Goal: Information Seeking & Learning: Understand process/instructions

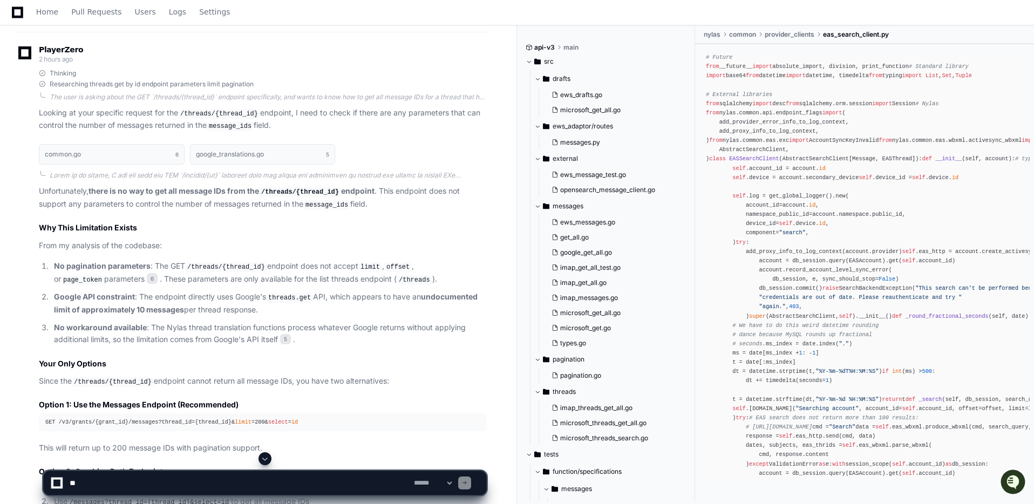
scroll to position [3648, 0]
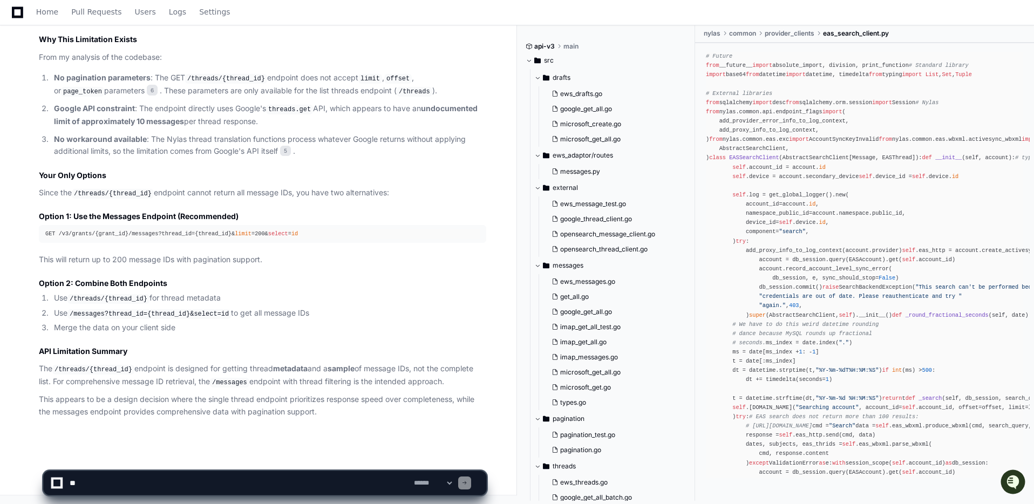
click at [116, 197] on code "/threads/{thread_id}" at bounding box center [113, 194] width 82 height 10
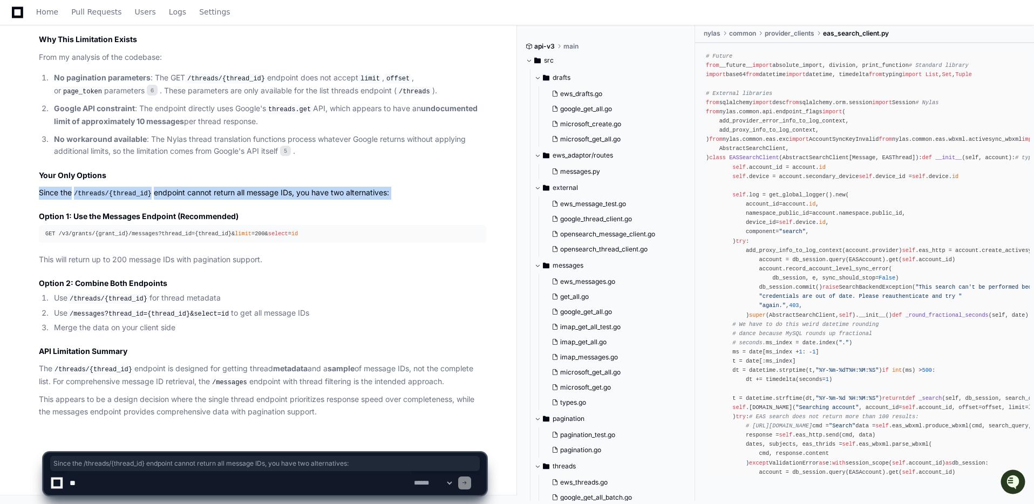
click at [116, 197] on code "/threads/{thread_id}" at bounding box center [113, 194] width 82 height 10
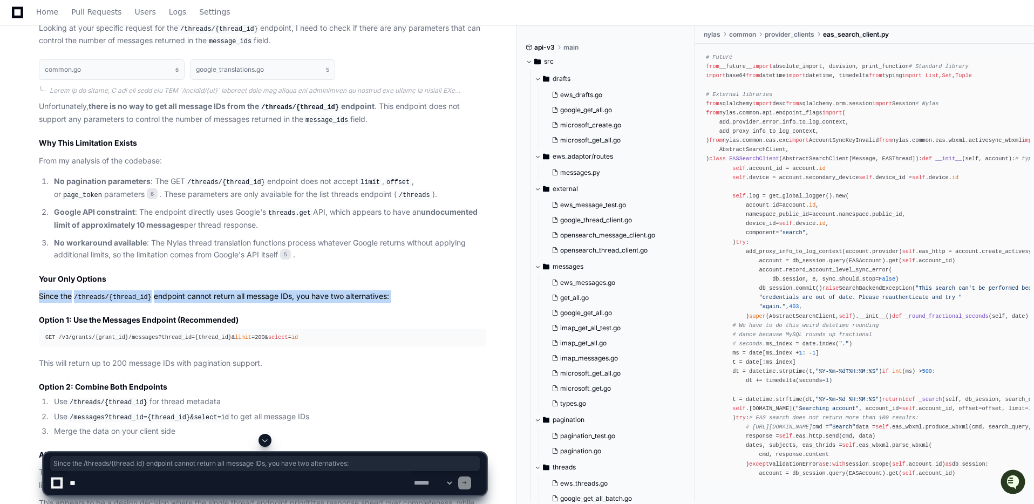
scroll to position [3490, 0]
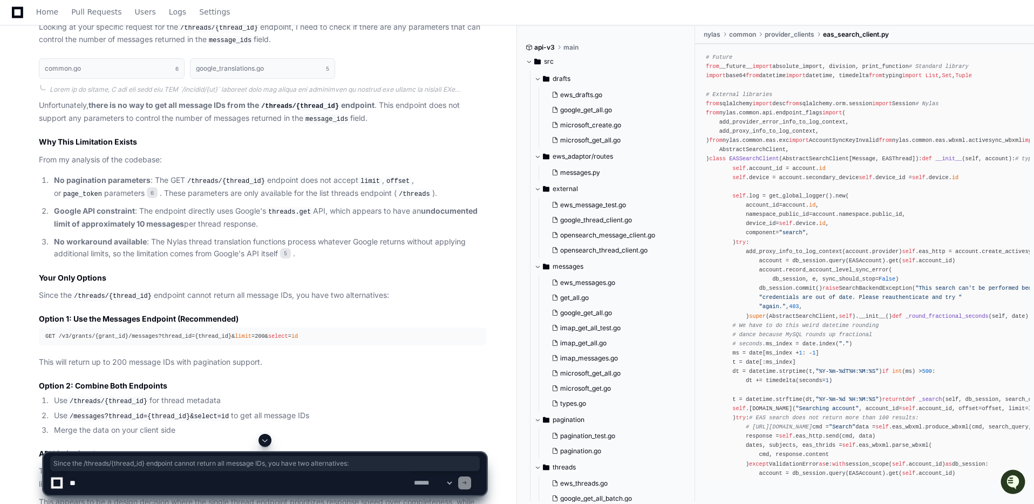
click at [187, 200] on p "No pagination parameters : The GET /threads/{thread_id} endpoint does not accep…" at bounding box center [270, 186] width 432 height 25
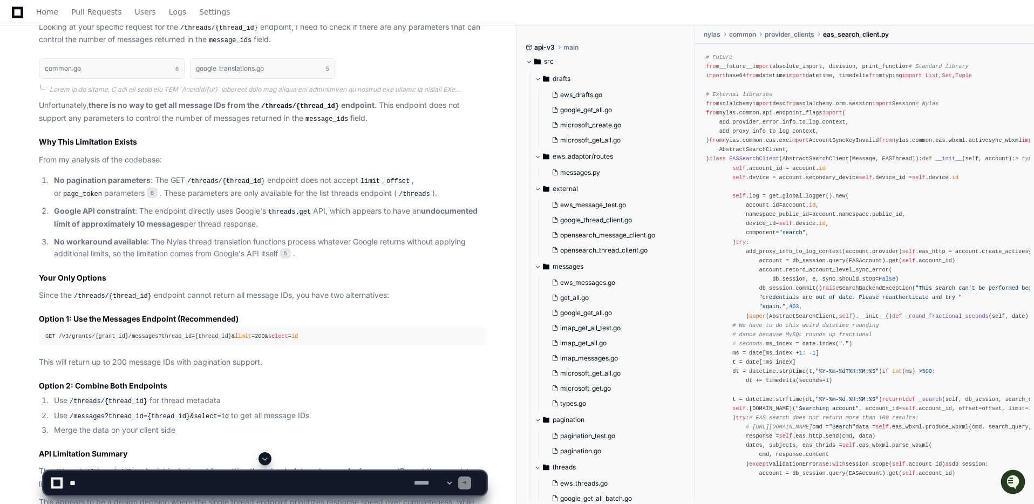
drag, startPoint x: 51, startPoint y: 234, endPoint x: 57, endPoint y: 237, distance: 6.8
click at [57, 200] on li "No pagination parameters : The GET /threads/{thread_id} endpoint does not accep…" at bounding box center [268, 186] width 435 height 25
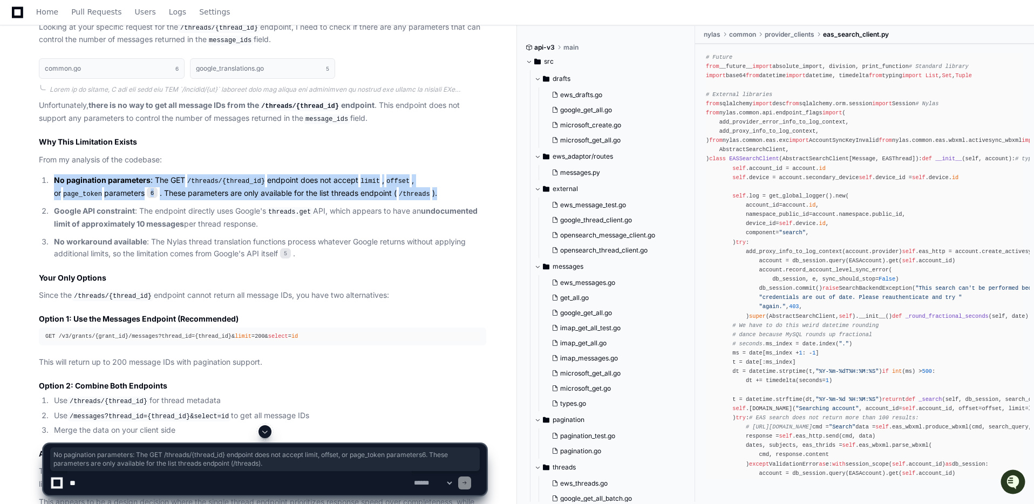
drag, startPoint x: 400, startPoint y: 251, endPoint x: 46, endPoint y: 240, distance: 354.1
click at [51, 200] on li "No pagination parameters : The GET /threads/{thread_id} endpoint does not accep…" at bounding box center [268, 186] width 435 height 25
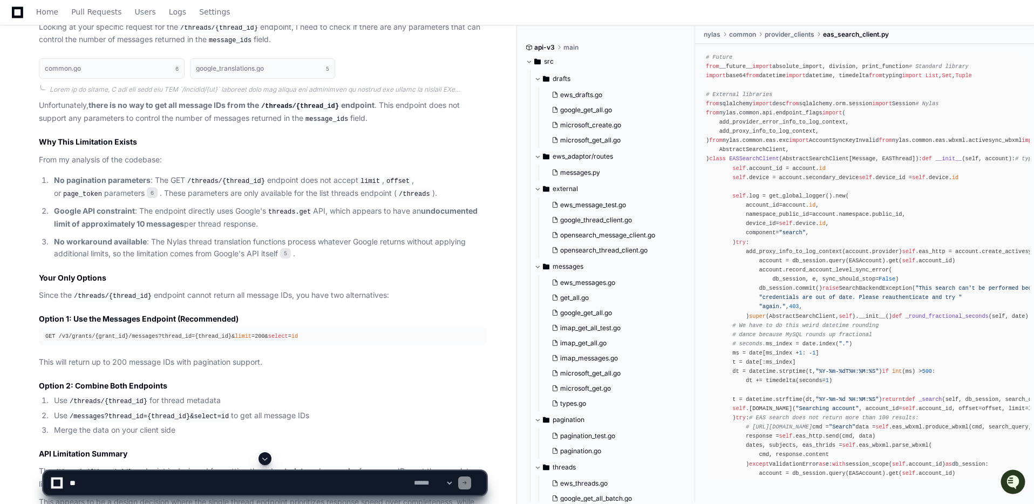
click at [279, 230] on p "Google API constraint : The endpoint directly uses Google's threads.get API, wh…" at bounding box center [270, 217] width 432 height 25
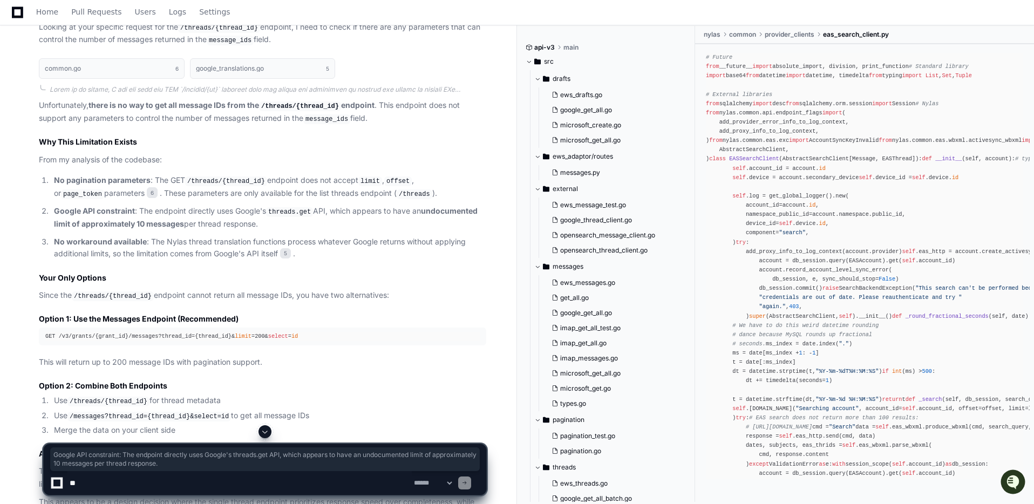
drag, startPoint x: 250, startPoint y: 277, endPoint x: 70, endPoint y: 272, distance: 180.3
click at [51, 230] on li "Google API constraint : The endpoint directly uses Google's threads.get API, wh…" at bounding box center [268, 217] width 435 height 25
copy p "Google API constraint : The endpoint directly uses Google's threads.get API, wh…"
